Goal: Browse casually

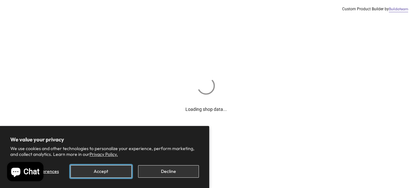
click at [116, 173] on button "Accept" at bounding box center [100, 171] width 61 height 13
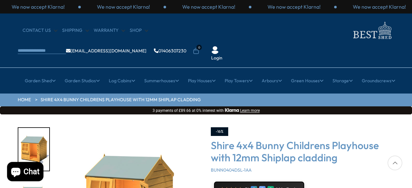
scroll to position [97, 0]
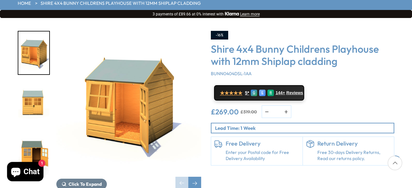
click at [36, 132] on img "3 / 10" at bounding box center [33, 153] width 31 height 43
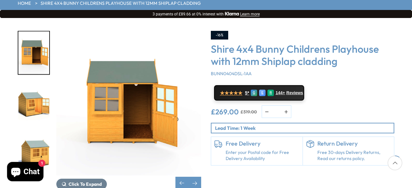
click at [35, 95] on img "4 / 10" at bounding box center [33, 103] width 31 height 43
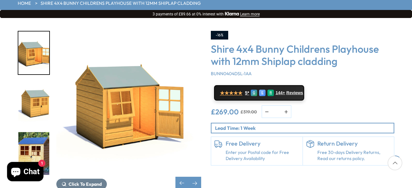
click at [33, 143] on img "6 / 10" at bounding box center [33, 153] width 31 height 43
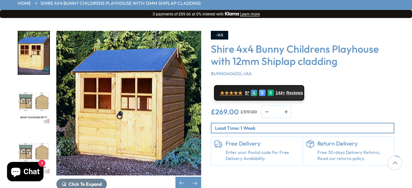
click at [33, 143] on img "8 / 10" at bounding box center [33, 153] width 31 height 43
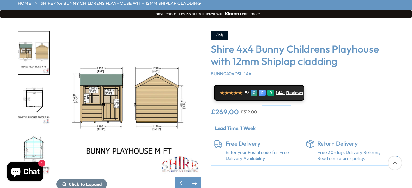
click at [33, 143] on img "10 / 10" at bounding box center [33, 153] width 31 height 43
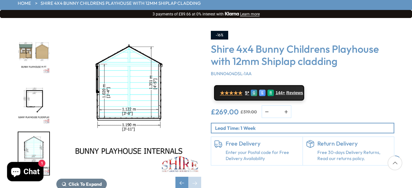
click at [46, 89] on img "9 / 10" at bounding box center [33, 103] width 31 height 43
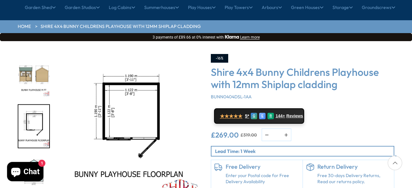
scroll to position [32, 0]
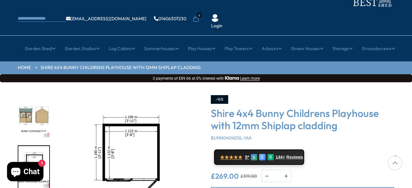
click at [46, 96] on img "8 / 10" at bounding box center [33, 117] width 31 height 43
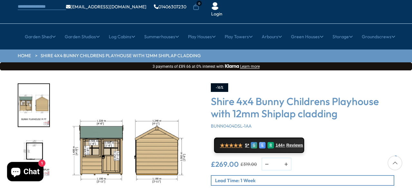
scroll to position [64, 0]
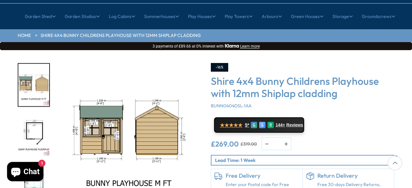
click at [35, 116] on img "9 / 10" at bounding box center [33, 135] width 31 height 43
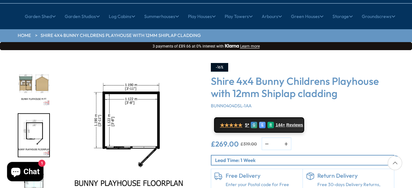
click at [36, 164] on img "10 / 10" at bounding box center [33, 185] width 31 height 43
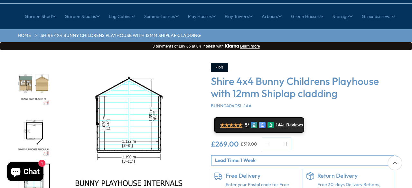
click at [38, 64] on img "8 / 10" at bounding box center [33, 85] width 31 height 43
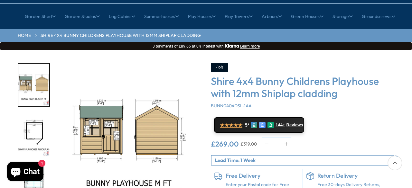
click at [33, 114] on img "9 / 10" at bounding box center [33, 135] width 31 height 43
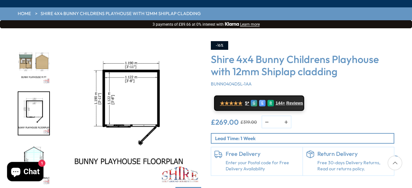
scroll to position [97, 0]
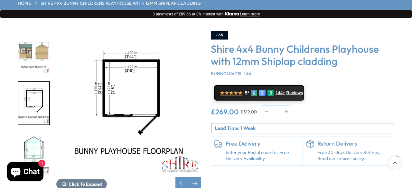
click at [29, 132] on img "10 / 10" at bounding box center [33, 153] width 31 height 43
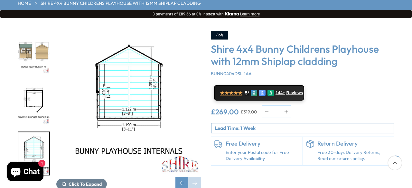
click at [34, 89] on img "9 / 10" at bounding box center [33, 103] width 31 height 43
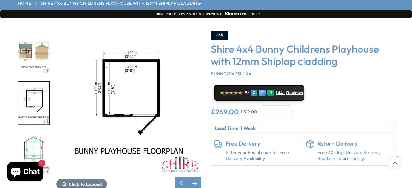
click at [39, 51] on img "8 / 10" at bounding box center [33, 53] width 31 height 43
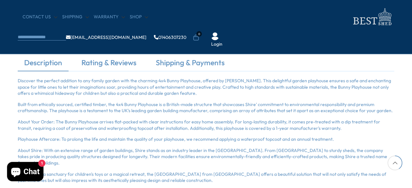
scroll to position [418, 0]
